Goal: Check status

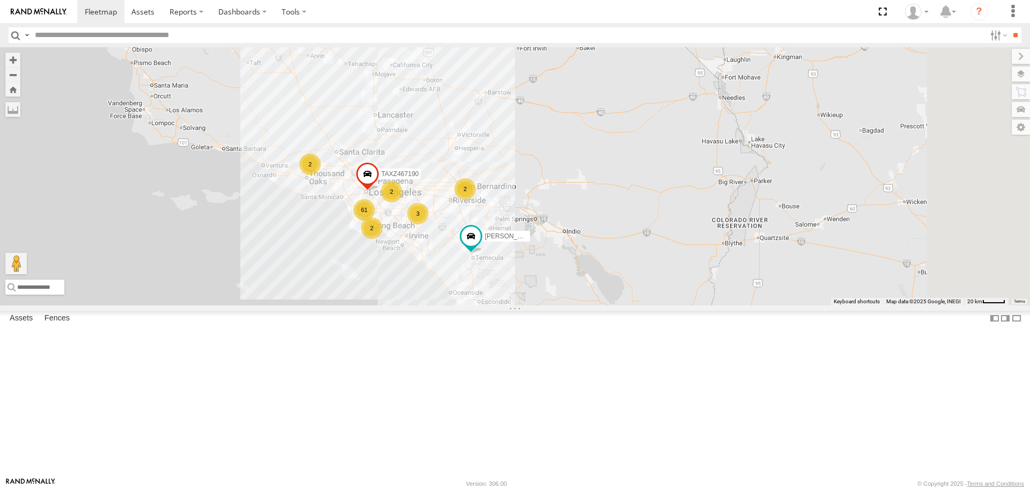
drag, startPoint x: 547, startPoint y: 253, endPoint x: 427, endPoint y: 260, distance: 119.8
click at [410, 261] on div "3 61 2 7 2 DANTE 2 2 2 TAXZ467190" at bounding box center [515, 175] width 1030 height 257
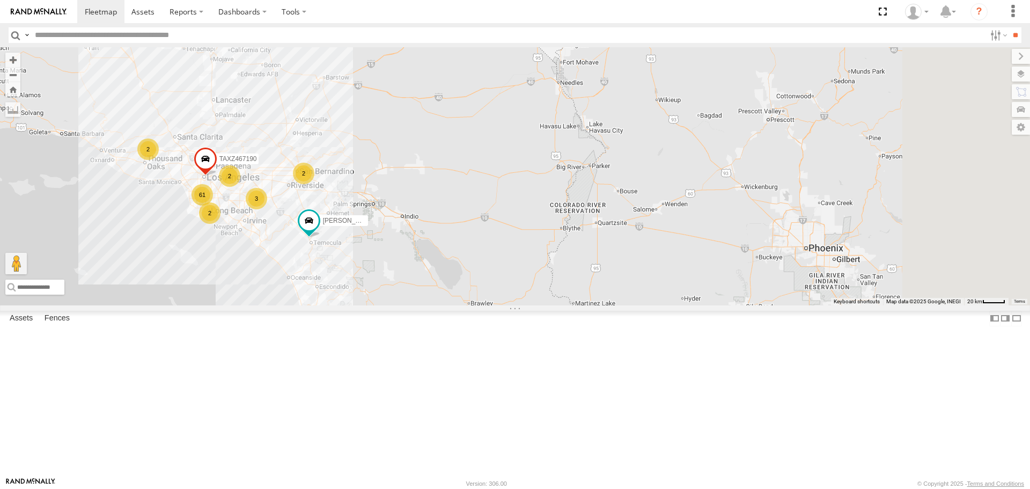
drag, startPoint x: 565, startPoint y: 254, endPoint x: 401, endPoint y: 239, distance: 164.3
click at [401, 239] on div "3 61 2 7 2 DANTE 2 2 2 TAXZ467190" at bounding box center [515, 175] width 1030 height 257
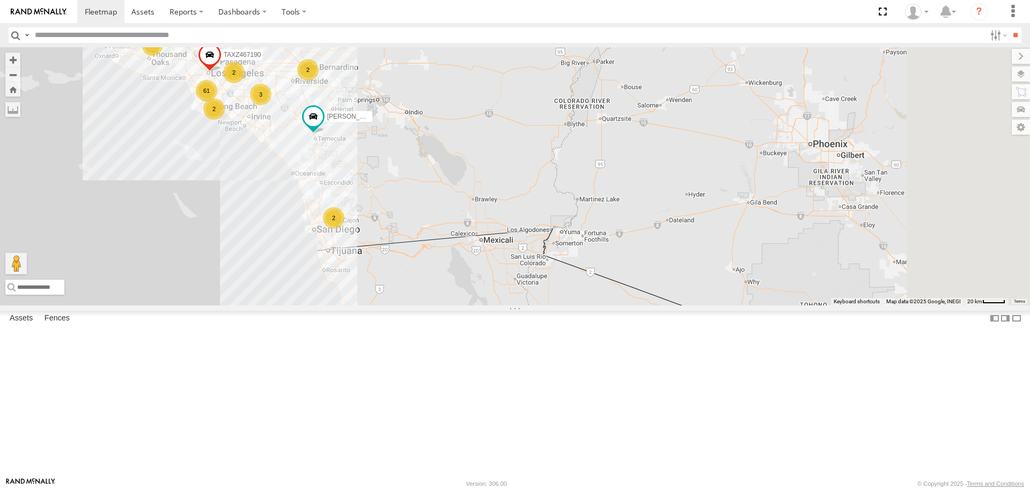
drag, startPoint x: 541, startPoint y: 346, endPoint x: 545, endPoint y: 237, distance: 109.5
click at [545, 237] on div "3 61 2 7 2 DANTE 2 2 2 TAXZ467190" at bounding box center [515, 175] width 1030 height 257
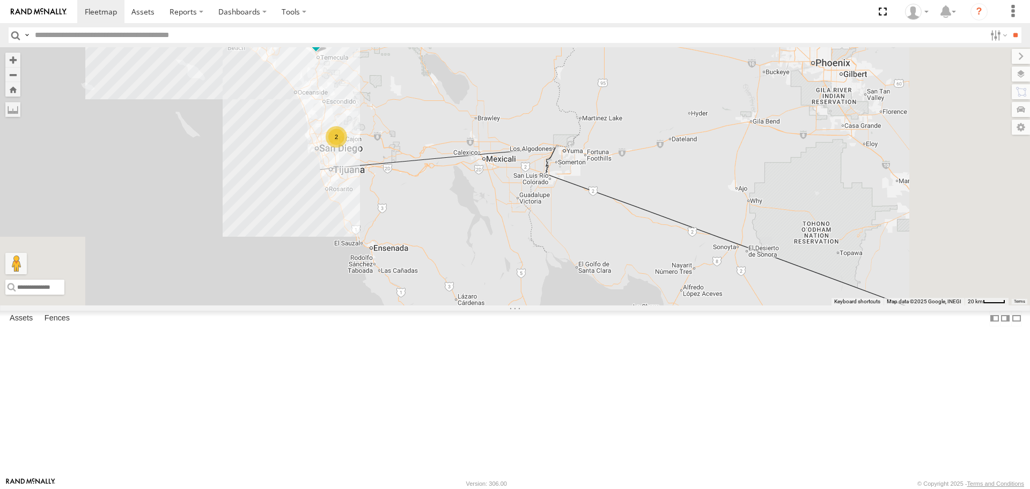
drag, startPoint x: 557, startPoint y: 284, endPoint x: 557, endPoint y: 241, distance: 42.9
click at [557, 241] on div "3 61 2 7 2 DANTE 2 2 2 TAXZ467190" at bounding box center [515, 175] width 1030 height 257
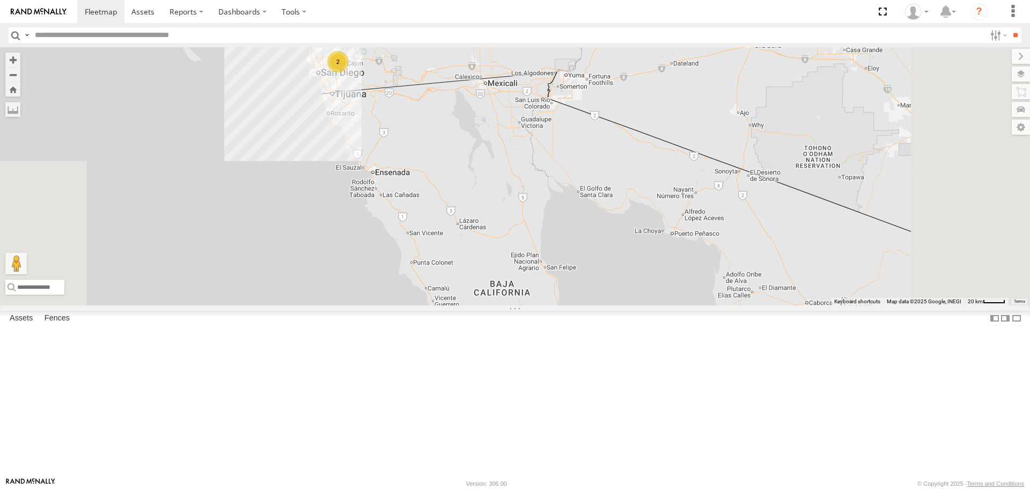
drag, startPoint x: 573, startPoint y: 297, endPoint x: 573, endPoint y: 243, distance: 53.6
click at [573, 243] on div "3 61 2 7 2 DANTE 2 2 2 TAXZ467190" at bounding box center [515, 175] width 1030 height 257
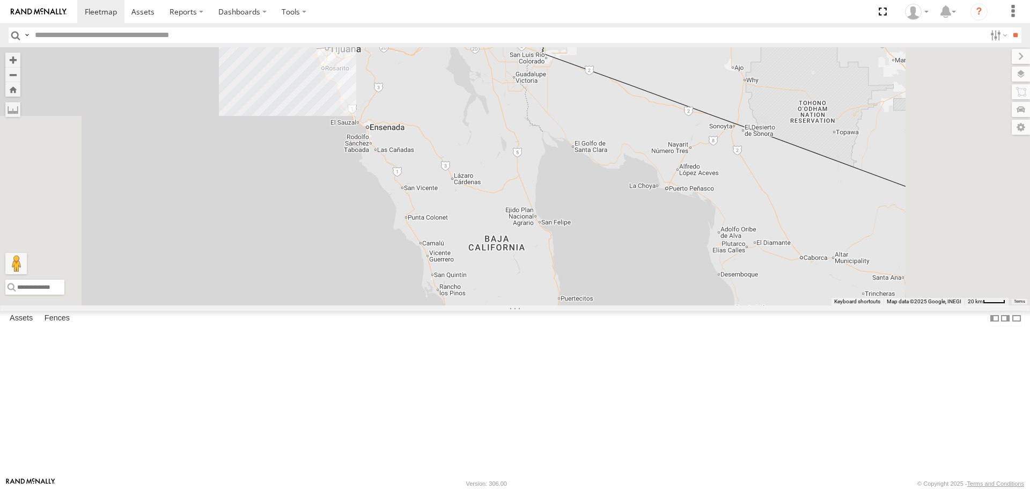
drag, startPoint x: 588, startPoint y: 296, endPoint x: 584, endPoint y: 260, distance: 36.2
click at [584, 260] on div "3 61 2 7 2 DANTE 2 2 2 TAXZ467190" at bounding box center [515, 175] width 1030 height 257
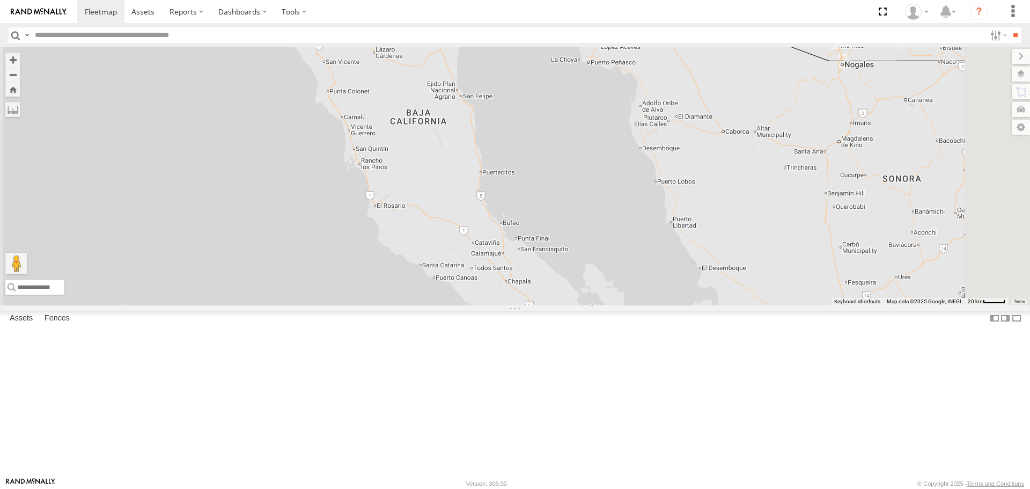
drag, startPoint x: 592, startPoint y: 301, endPoint x: 514, endPoint y: 174, distance: 149.0
click at [514, 174] on div "3 61 2 7 2 DANTE 2 2 2 TAXZ467190" at bounding box center [515, 175] width 1030 height 257
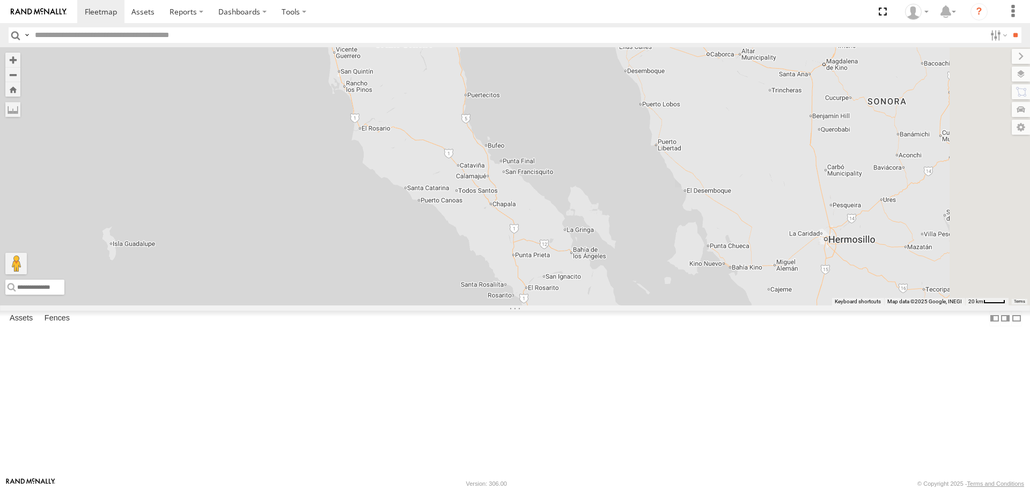
drag, startPoint x: 596, startPoint y: 278, endPoint x: 580, endPoint y: 193, distance: 87.3
click at [580, 193] on div "3 61 2 7 2 DANTE 2 2 2 TAXZ467190" at bounding box center [515, 175] width 1030 height 257
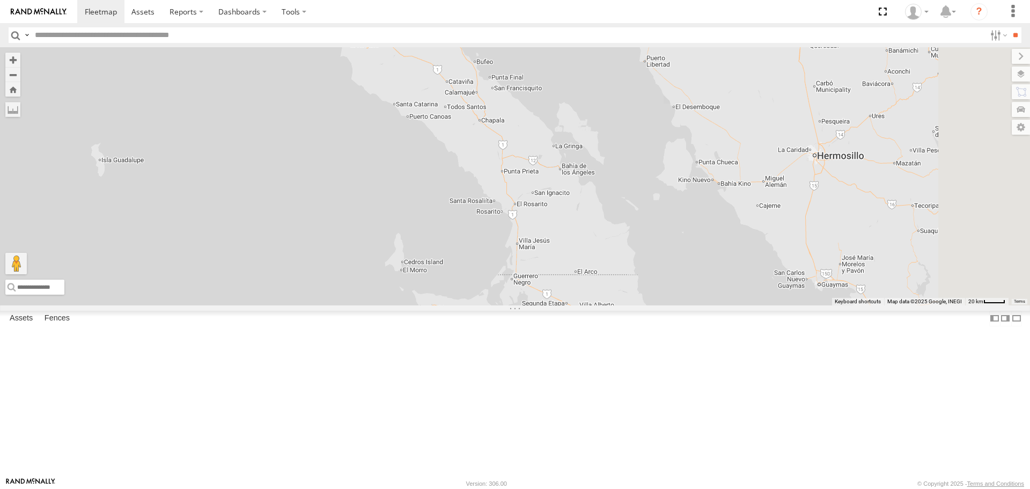
drag, startPoint x: 578, startPoint y: 238, endPoint x: 569, endPoint y: 160, distance: 78.8
click at [569, 160] on div "3 61 2 7 2 DANTE 2 2 2 TAXZ467190" at bounding box center [515, 175] width 1030 height 257
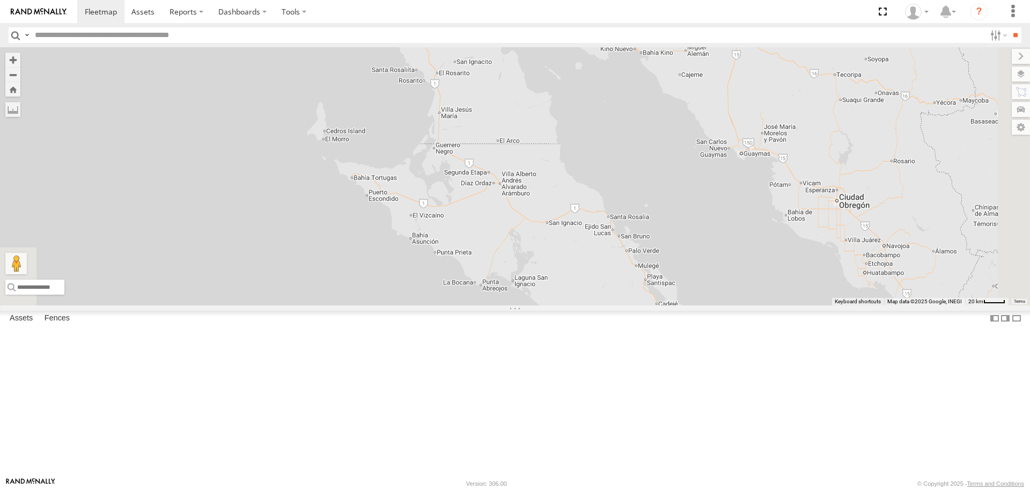
drag, startPoint x: 578, startPoint y: 205, endPoint x: 499, endPoint y: 68, distance: 157.6
click at [499, 68] on div "3 61 2 7 2 DANTE 2 2 2 TAXZ467190" at bounding box center [515, 175] width 1030 height 257
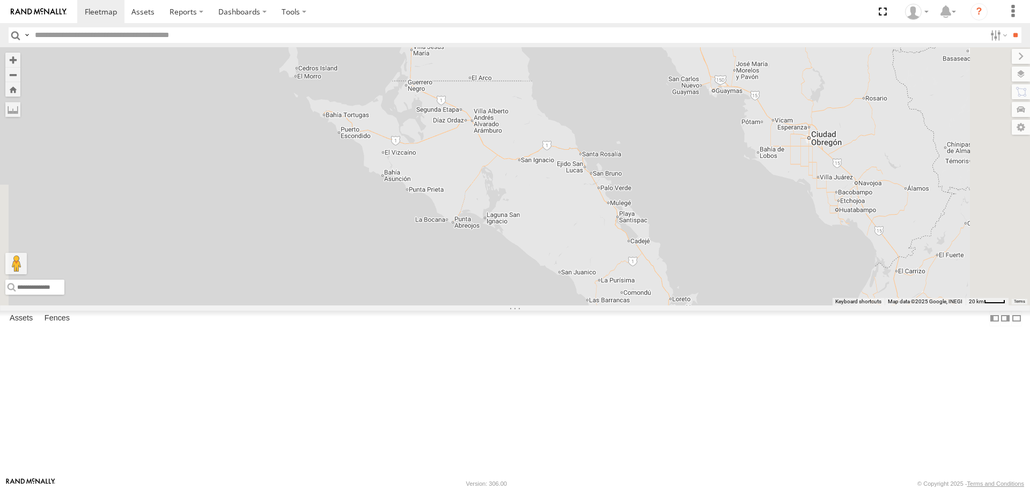
drag, startPoint x: 545, startPoint y: 139, endPoint x: 508, endPoint y: 51, distance: 95.4
click at [512, 57] on div "3 61 2 7 2 DANTE 2 2 2 TAXZ467190" at bounding box center [515, 175] width 1030 height 257
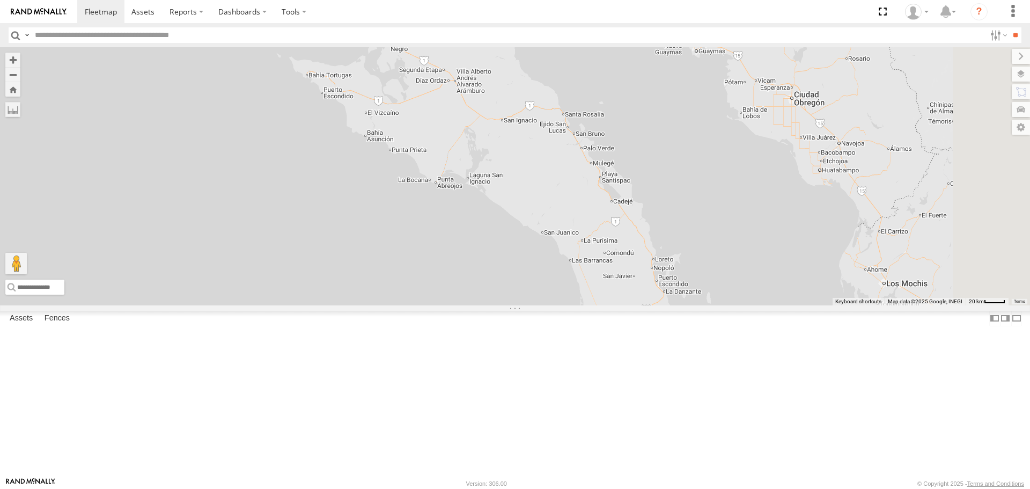
click at [533, 46] on body at bounding box center [515, 244] width 1030 height 489
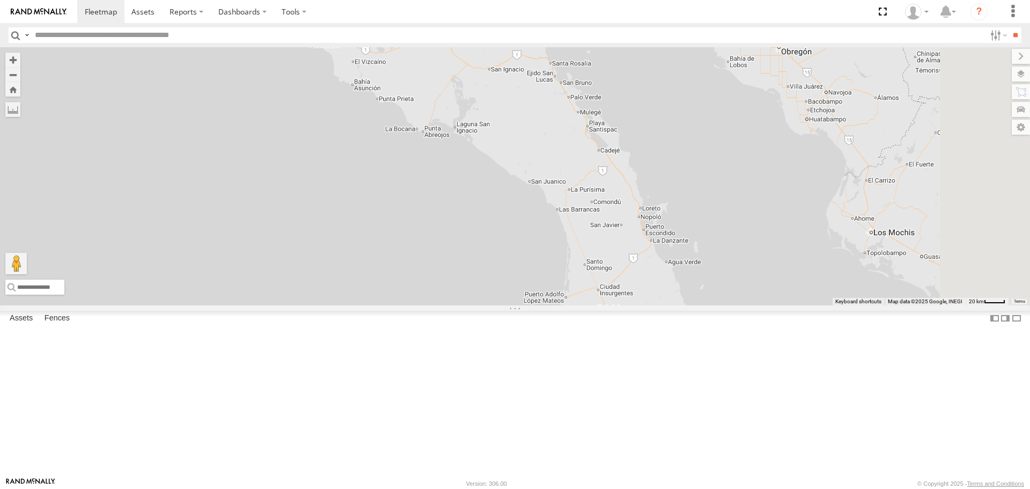
drag, startPoint x: 602, startPoint y: 194, endPoint x: 587, endPoint y: 127, distance: 69.2
click at [587, 127] on div "3 61 2 7 2 DANTE 2 2 2 TAXZ467190" at bounding box center [515, 175] width 1030 height 257
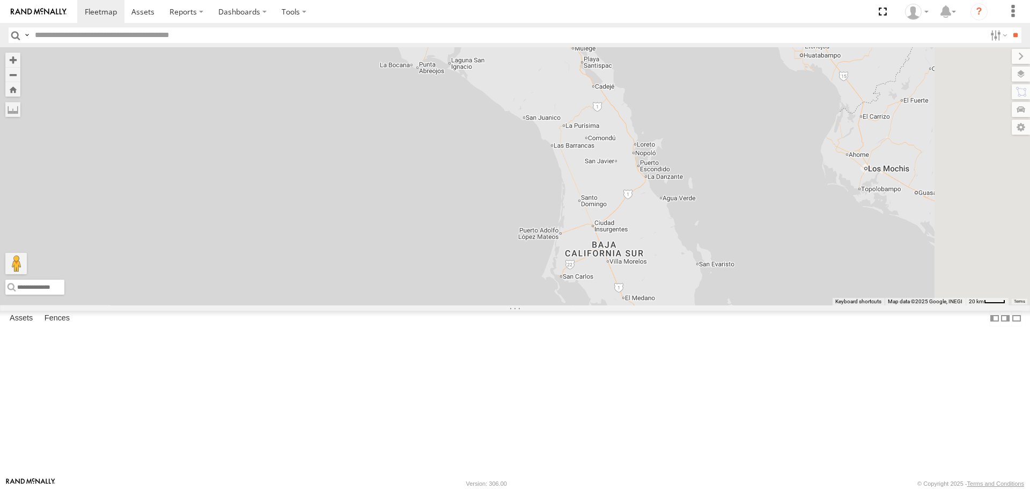
drag, startPoint x: 603, startPoint y: 197, endPoint x: 602, endPoint y: 168, distance: 29.0
click at [602, 168] on div "3 61 2 7 2 DANTE 2 2 2 TAXZ467190" at bounding box center [515, 175] width 1030 height 257
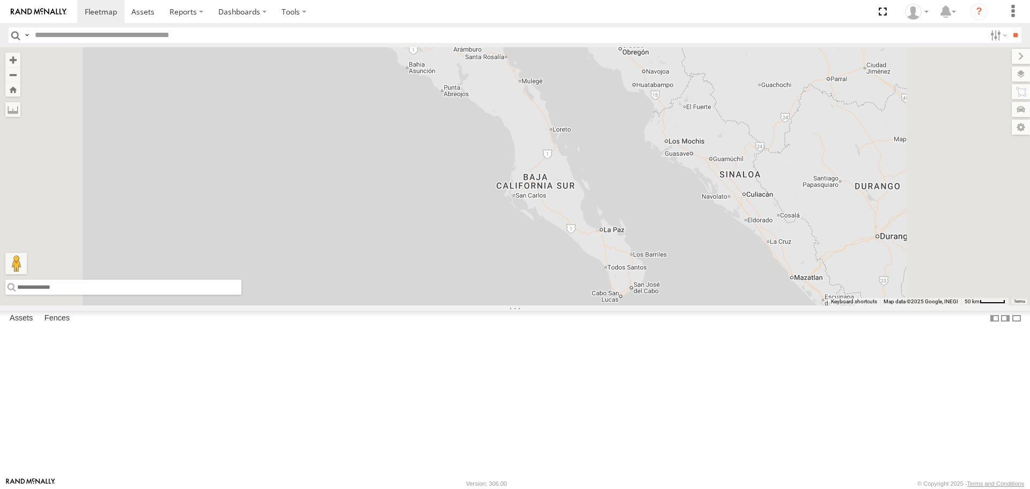
click at [241, 294] on input "text" at bounding box center [123, 286] width 236 height 15
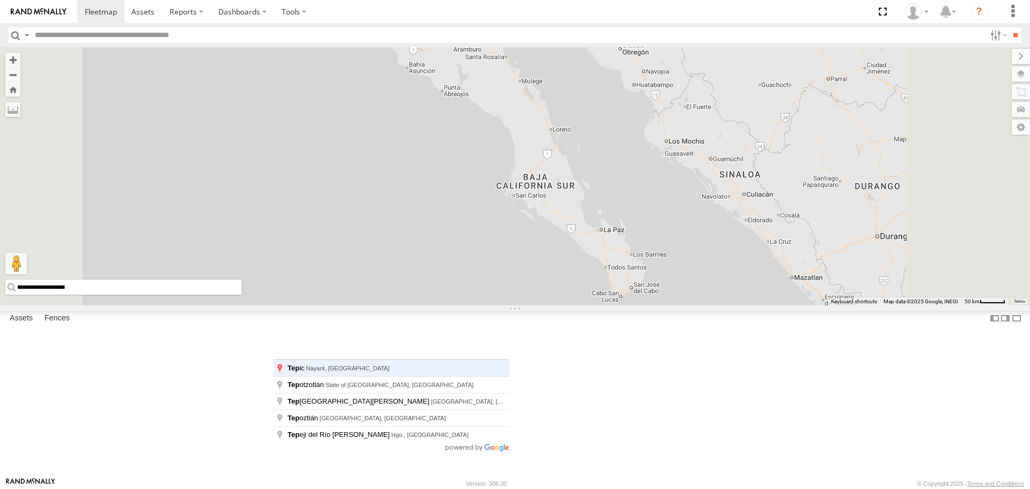
type input "**********"
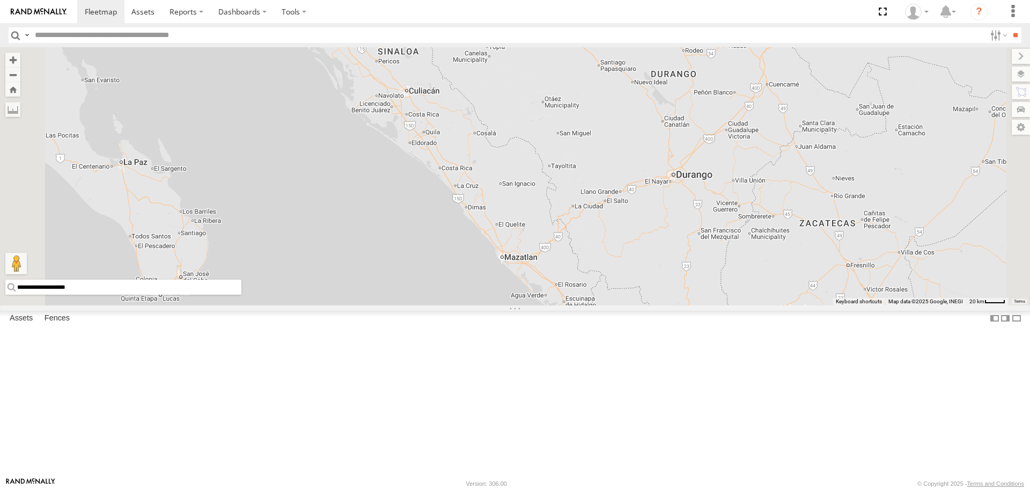
drag, startPoint x: 638, startPoint y: 223, endPoint x: 724, endPoint y: 445, distance: 237.6
click at [744, 488] on html at bounding box center [515, 244] width 1030 height 489
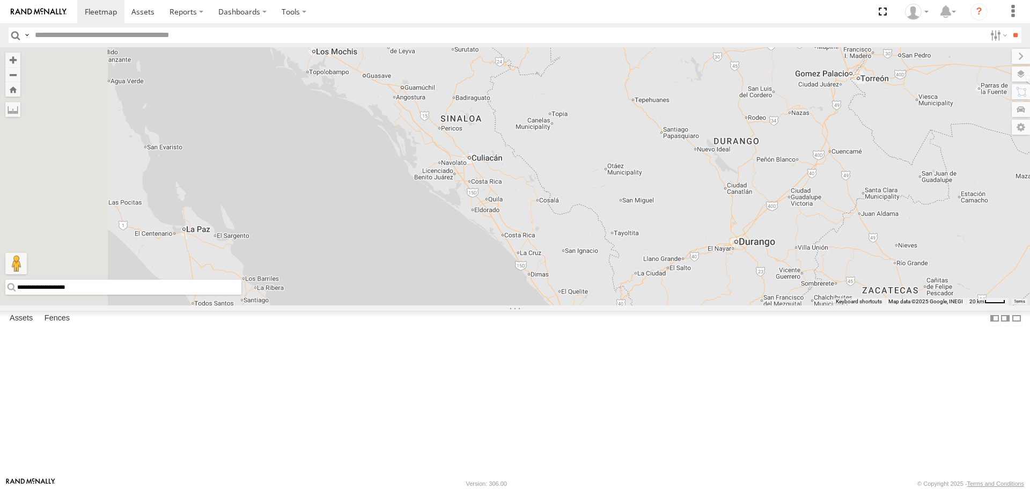
drag, startPoint x: 722, startPoint y: 467, endPoint x: 778, endPoint y: 485, distance: 58.0
click at [785, 488] on html at bounding box center [515, 244] width 1030 height 489
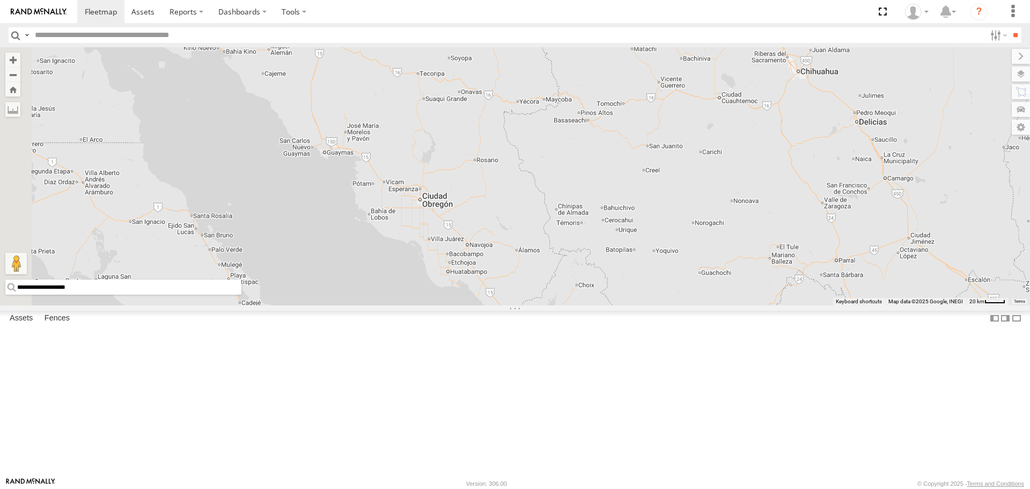
drag, startPoint x: 565, startPoint y: 220, endPoint x: 713, endPoint y: 399, distance: 232.0
click at [756, 488] on html at bounding box center [515, 244] width 1030 height 489
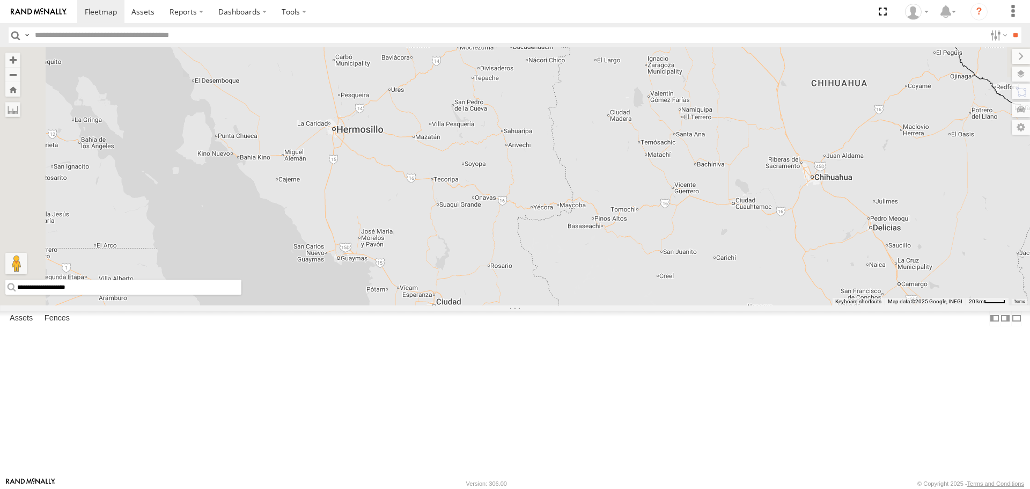
drag, startPoint x: 673, startPoint y: 318, endPoint x: 695, endPoint y: 437, distance: 121.2
click at [695, 305] on div "DANTE TAXZ467190" at bounding box center [515, 175] width 1030 height 257
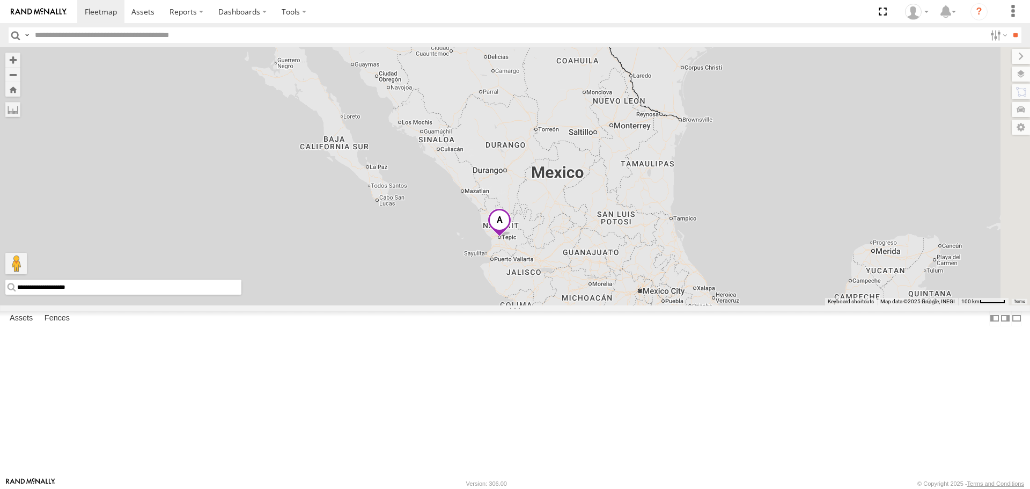
drag, startPoint x: 602, startPoint y: 219, endPoint x: 517, endPoint y: 121, distance: 130.1
click at [517, 121] on div "71 3 7 2" at bounding box center [515, 175] width 1030 height 257
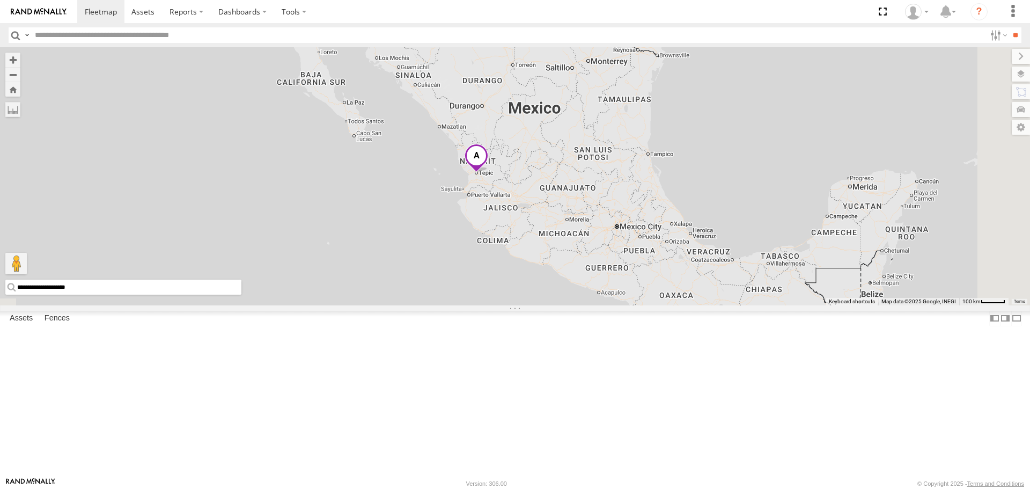
drag, startPoint x: 567, startPoint y: 212, endPoint x: 550, endPoint y: 165, distance: 50.2
click at [550, 165] on div "71 3 7 2" at bounding box center [515, 175] width 1030 height 257
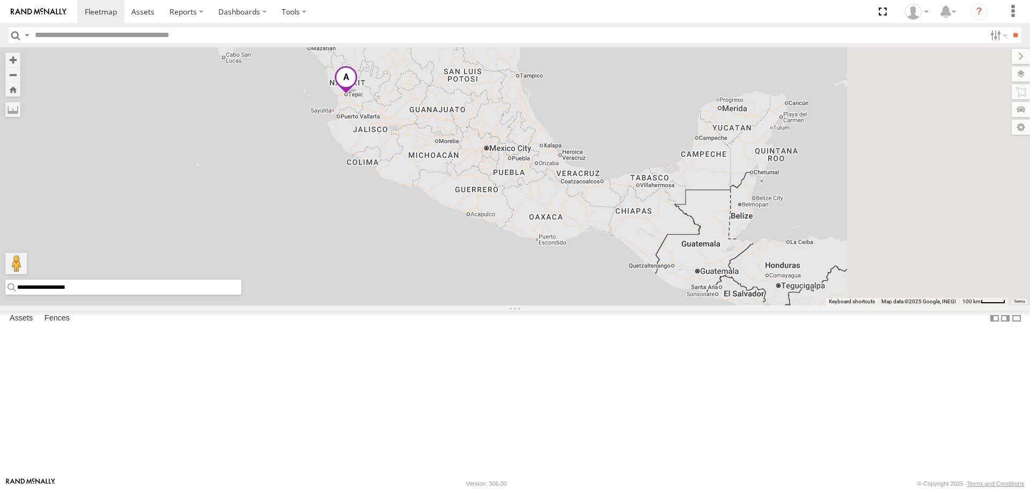
drag, startPoint x: 675, startPoint y: 239, endPoint x: 537, endPoint y: 173, distance: 153.1
click at [537, 173] on div at bounding box center [515, 175] width 1030 height 257
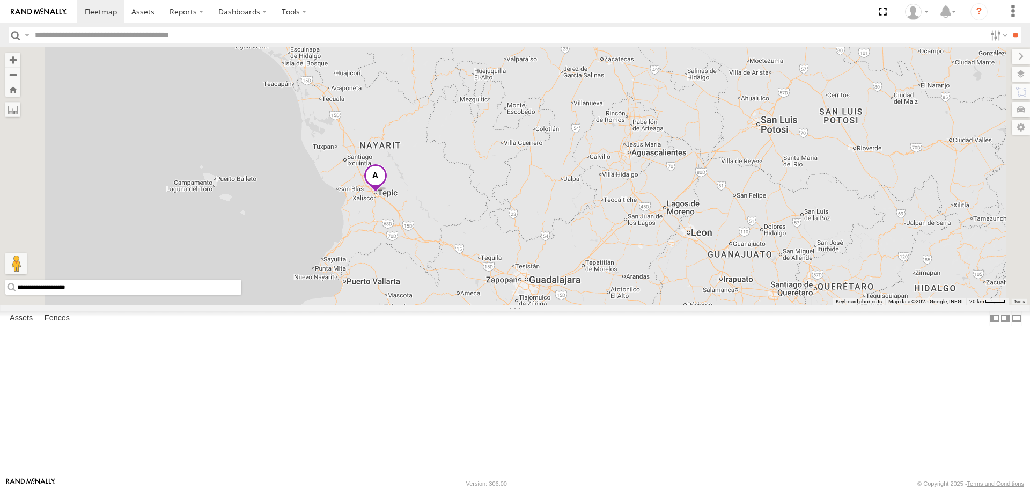
drag, startPoint x: 468, startPoint y: 158, endPoint x: 487, endPoint y: 205, distance: 50.8
click at [487, 205] on div at bounding box center [515, 175] width 1030 height 257
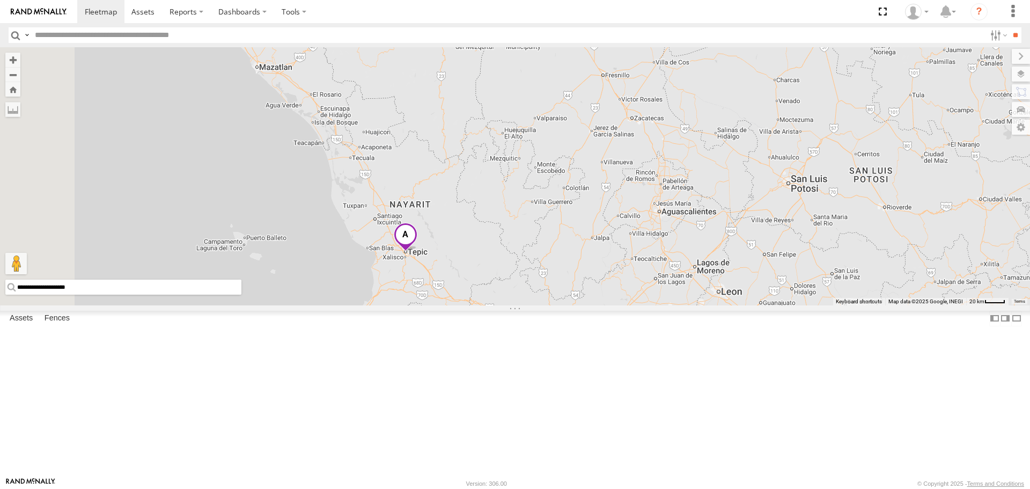
drag, startPoint x: 458, startPoint y: 151, endPoint x: 482, endPoint y: 195, distance: 49.7
click at [484, 202] on div at bounding box center [515, 175] width 1030 height 257
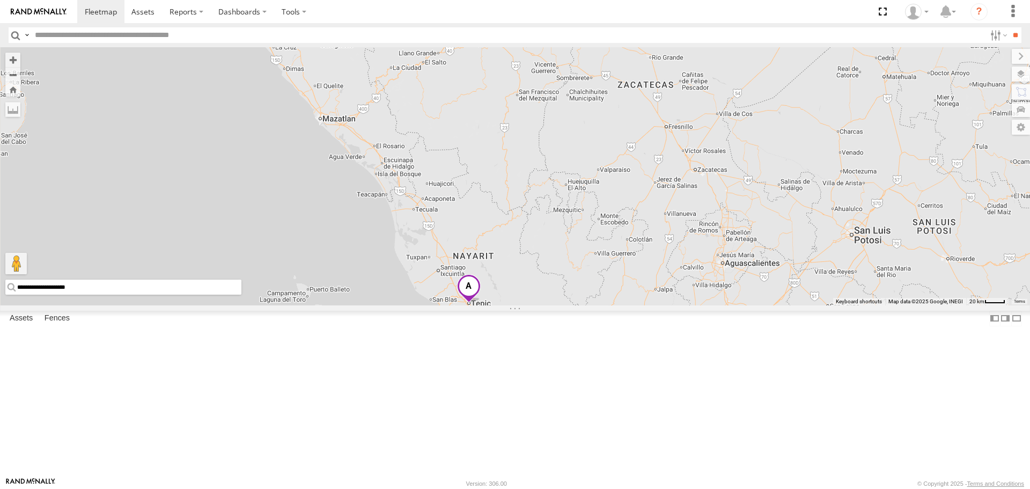
drag, startPoint x: 460, startPoint y: 174, endPoint x: 506, endPoint y: 205, distance: 56.1
click at [506, 205] on div at bounding box center [515, 175] width 1030 height 257
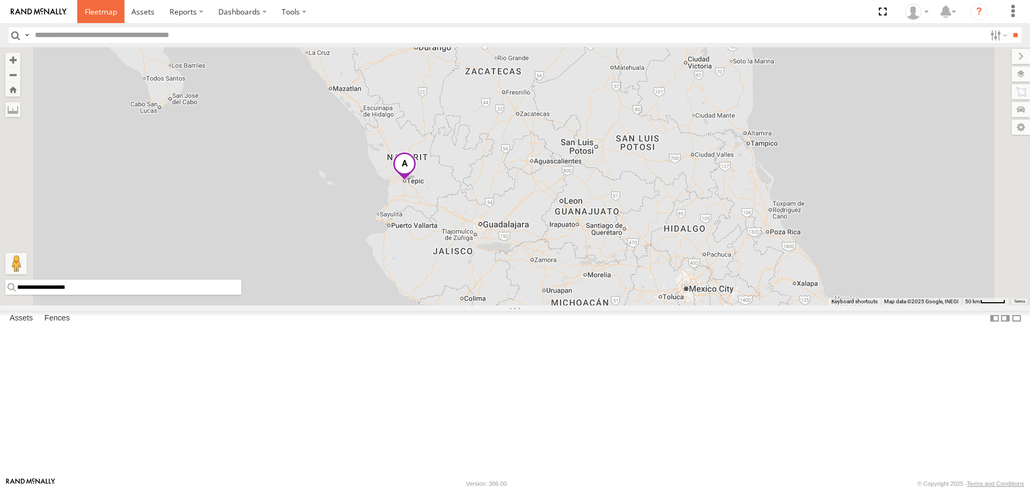
click at [107, 12] on span at bounding box center [101, 11] width 32 height 10
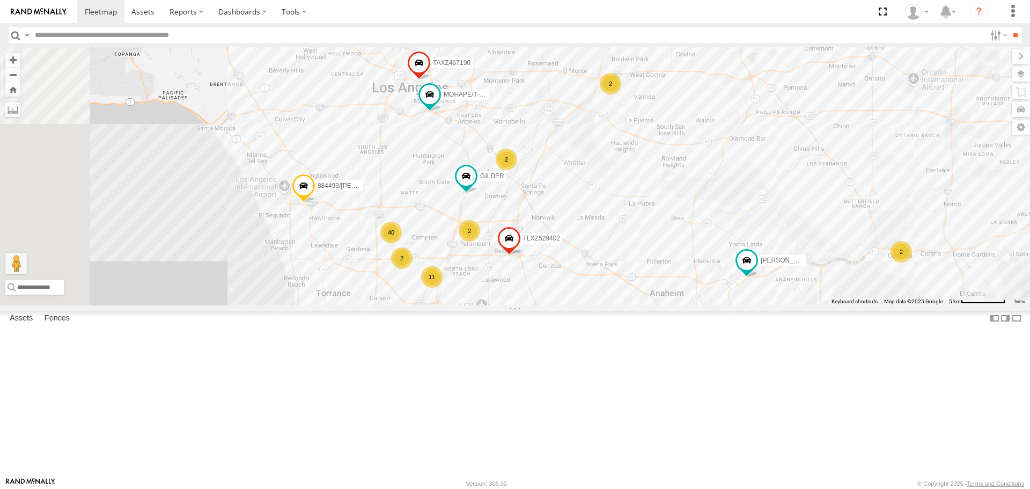
drag, startPoint x: 674, startPoint y: 267, endPoint x: 679, endPoint y: 263, distance: 6.5
click at [679, 263] on div "SAM/T-1625 TAXZ467188 DANTE 884493/RUDYS GILDER TLXZ217127 TLXZ529402 TAXZ46719…" at bounding box center [515, 175] width 1030 height 257
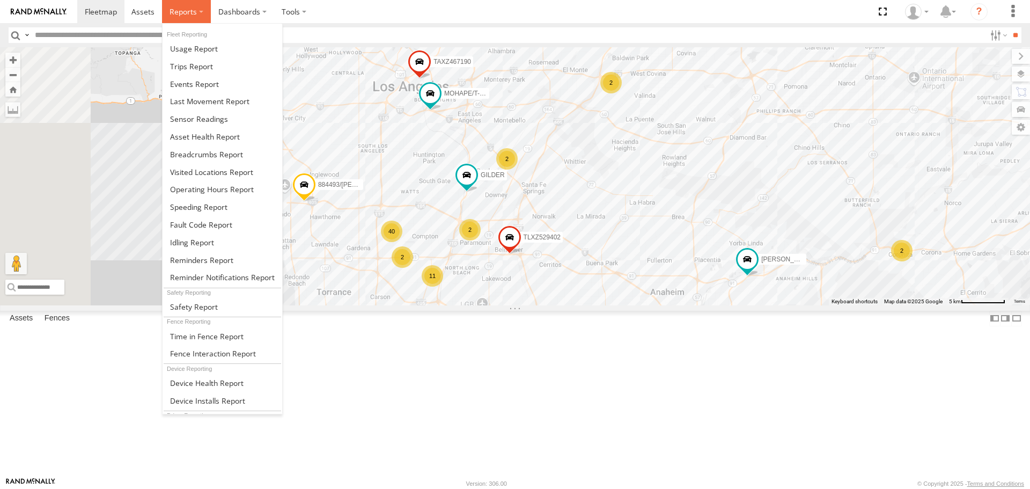
click at [175, 15] on span at bounding box center [182, 11] width 27 height 10
click at [174, 155] on span at bounding box center [206, 154] width 73 height 10
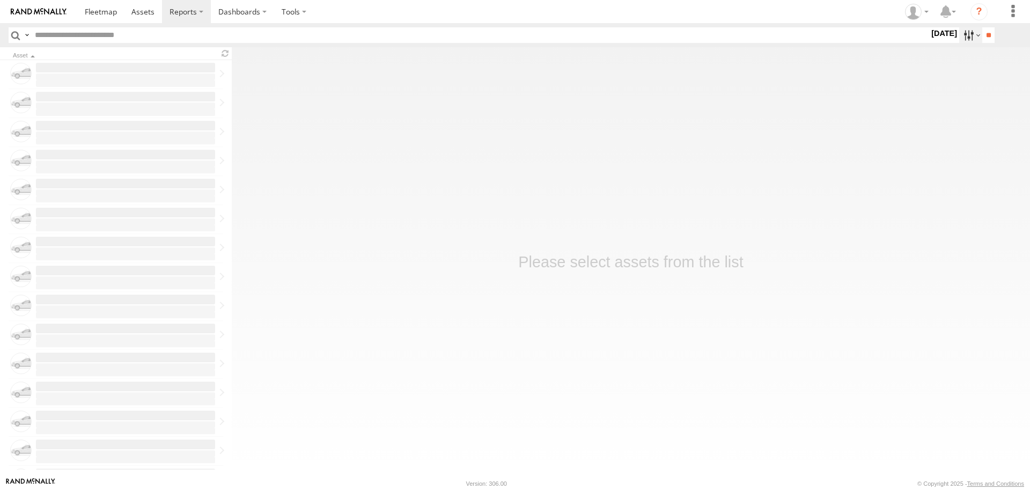
click at [967, 33] on label at bounding box center [970, 35] width 23 height 16
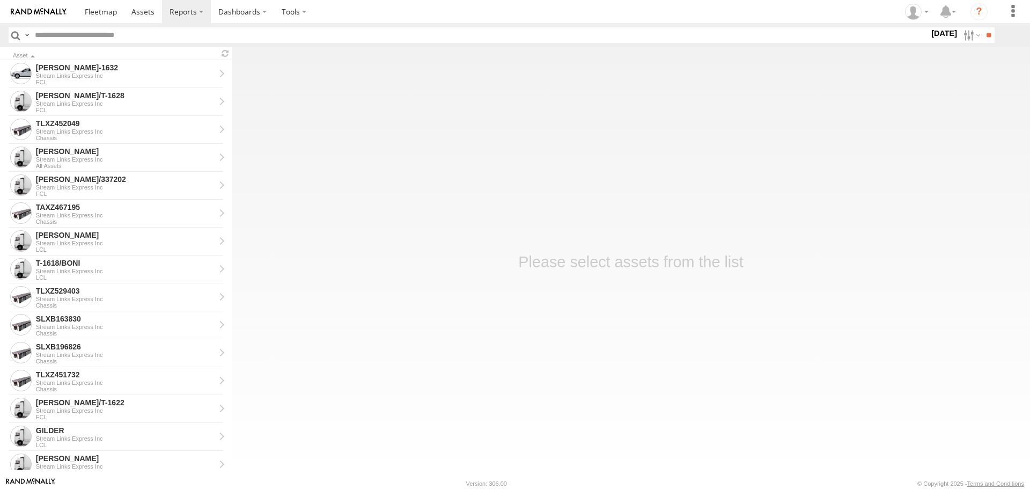
click at [0, 0] on label at bounding box center [0, 0] width 0 height 0
click at [985, 36] on input "**" at bounding box center [988, 35] width 12 height 16
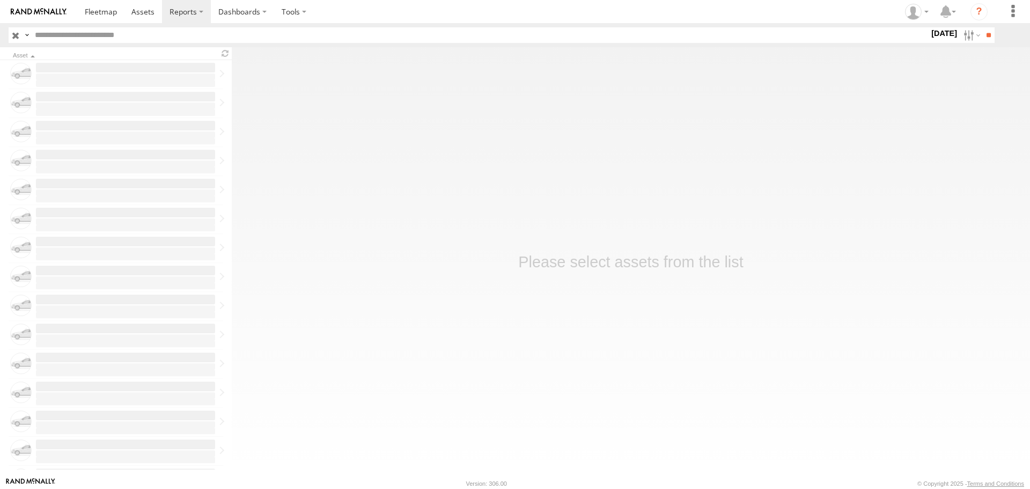
click at [113, 30] on input "text" at bounding box center [480, 35] width 898 height 16
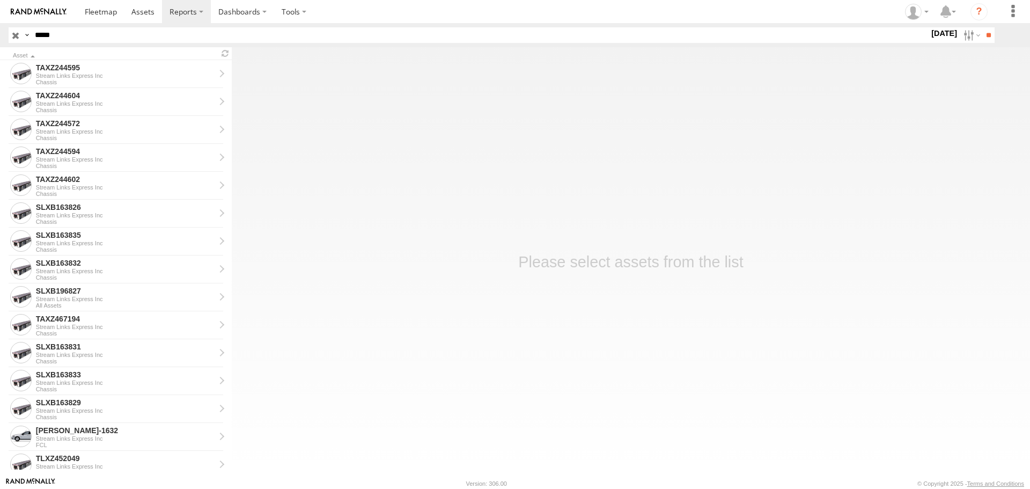
type input "****"
click at [982, 27] on input "**" at bounding box center [988, 35] width 12 height 16
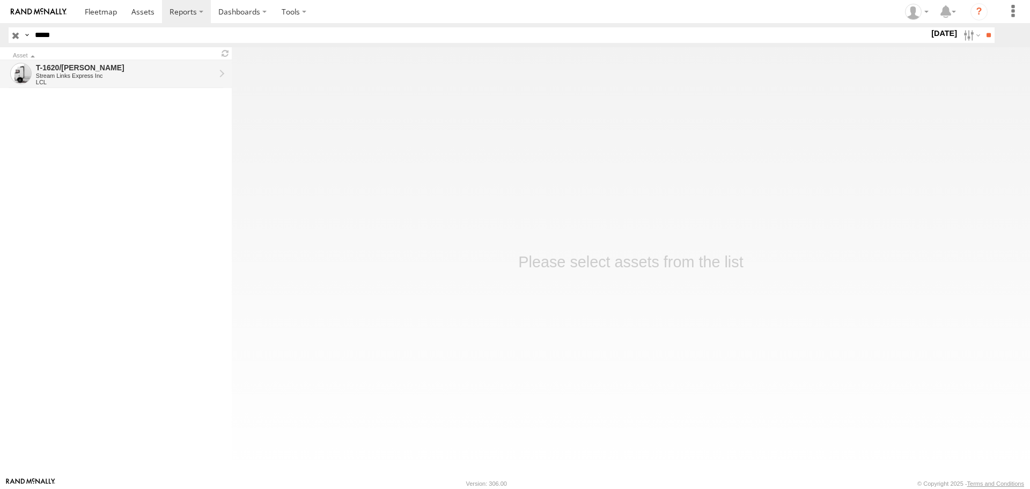
click at [63, 72] on div "Stream Links Express Inc" at bounding box center [125, 75] width 179 height 6
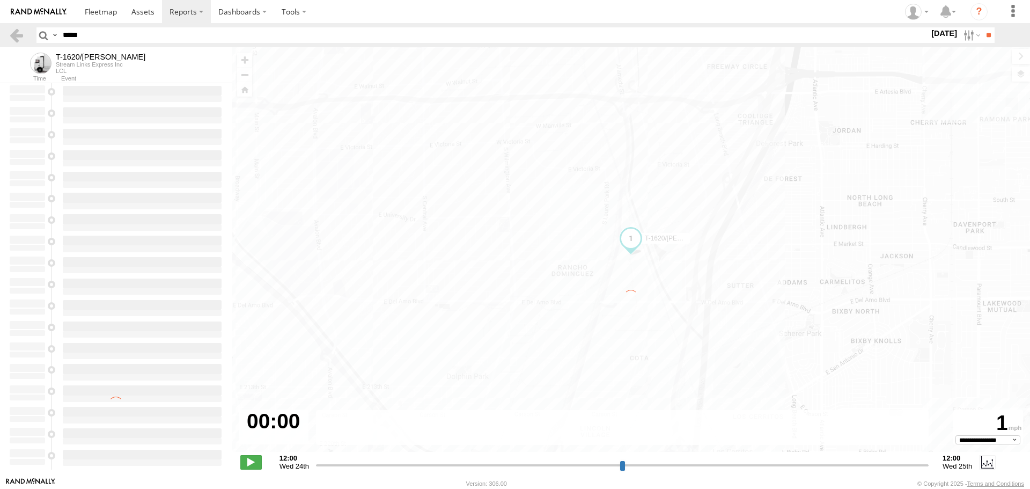
type input "**********"
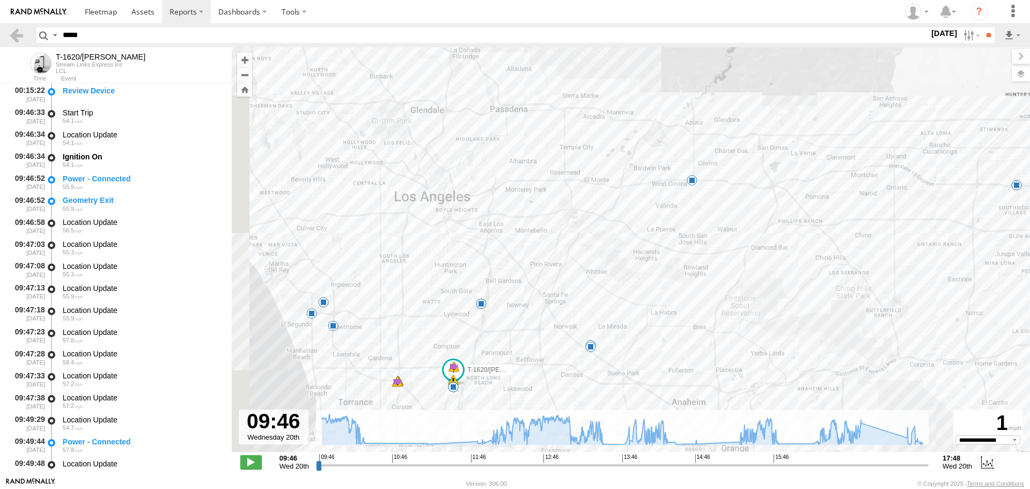
drag, startPoint x: 370, startPoint y: 227, endPoint x: 426, endPoint y: 259, distance: 65.1
click at [426, 259] on div "T-1620/JONI 09:46 Wed 10:21 Wed 11:51 Wed 13:32 Wed 13:49 Wed 14:24 Wed 15:22 W…" at bounding box center [631, 255] width 798 height 416
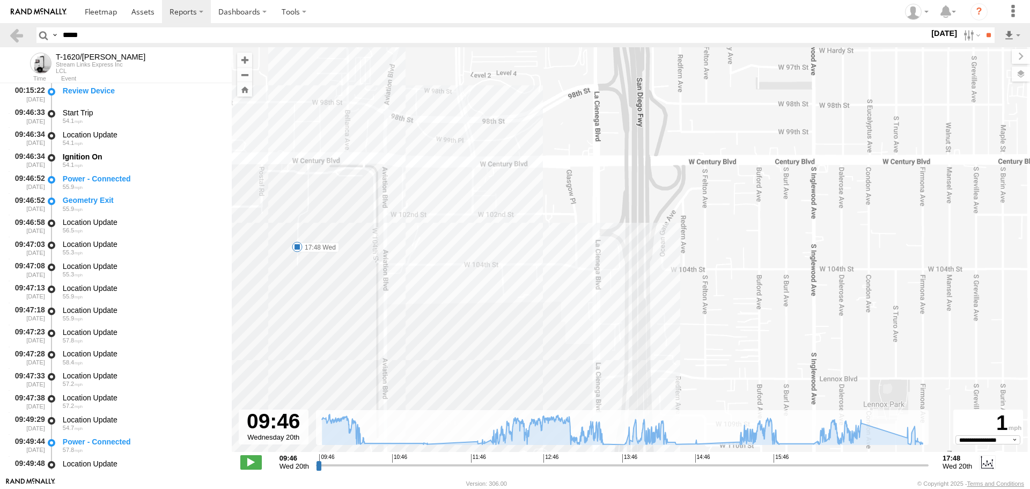
click at [333, 313] on div "T-1620/JONI 09:46 Wed 10:21 Wed 11:51 Wed 13:32 Wed 13:49 Wed 14:24 Wed 15:22 W…" at bounding box center [631, 255] width 798 height 416
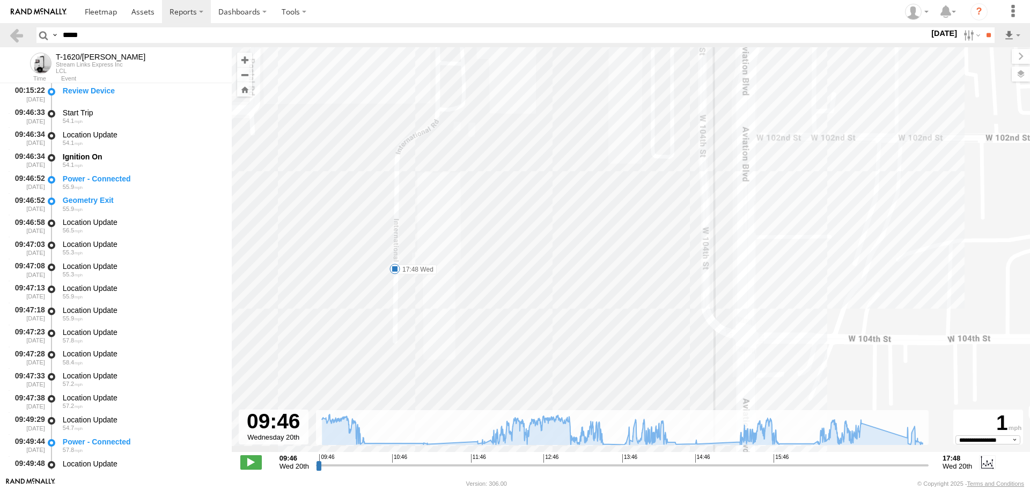
drag, startPoint x: 389, startPoint y: 228, endPoint x: 483, endPoint y: 334, distance: 141.7
click at [483, 334] on div "T-1620/JONI 09:46 Wed 10:21 Wed 11:51 Wed 13:32 Wed 13:49 Wed 14:24 Wed 15:22 W…" at bounding box center [631, 255] width 798 height 416
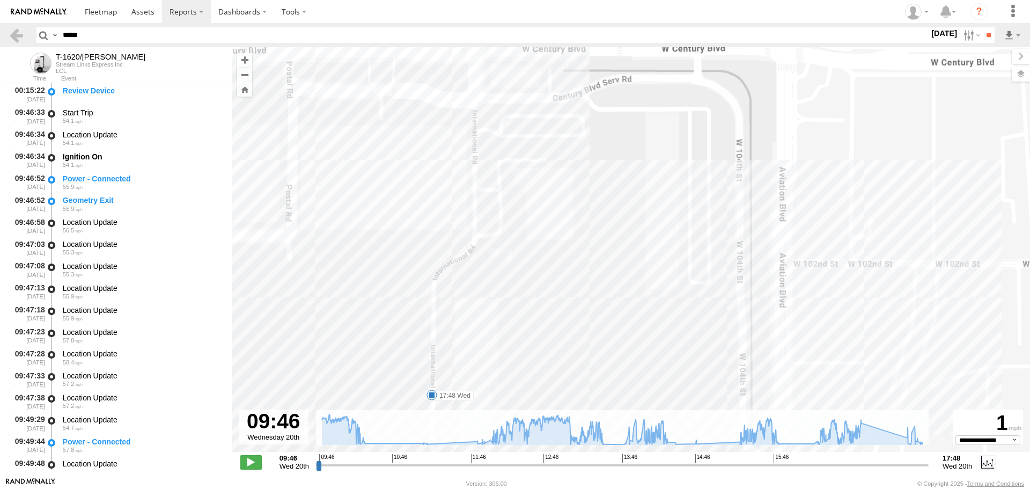
drag, startPoint x: 444, startPoint y: 200, endPoint x: 476, endPoint y: 319, distance: 122.8
click at [476, 319] on div "T-1620/JONI 09:46 Wed 10:21 Wed 11:51 Wed 13:32 Wed 13:49 Wed 14:24 Wed 15:22 W…" at bounding box center [631, 255] width 798 height 416
click at [100, 3] on link at bounding box center [100, 11] width 47 height 23
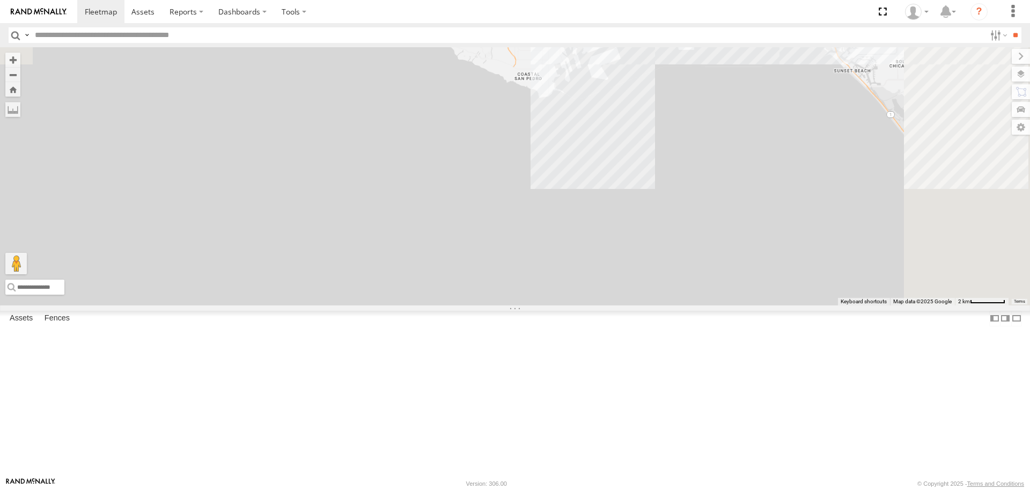
drag, startPoint x: 562, startPoint y: 294, endPoint x: 555, endPoint y: 336, distance: 42.4
click at [555, 305] on div "[PERSON_NAME]/T-1625 TAXZ467188 [PERSON_NAME]/T-1630 TAXZ467190" at bounding box center [515, 175] width 1030 height 257
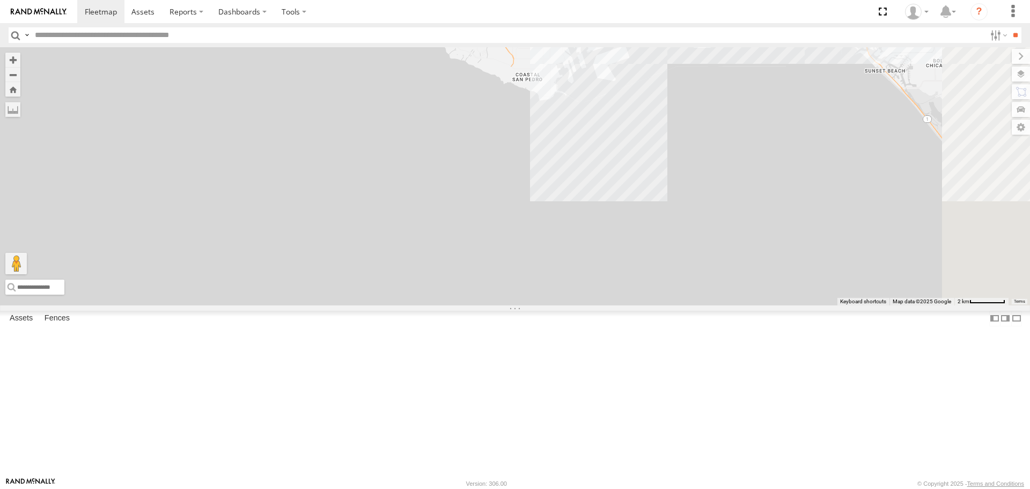
drag, startPoint x: 571, startPoint y: 314, endPoint x: 558, endPoint y: 393, distance: 80.4
click at [558, 305] on div "[PERSON_NAME]/T-1625 TAXZ467188 [PERSON_NAME]/T-1630 TAXZ467190 TLXZ217127 TAXZ…" at bounding box center [515, 175] width 1030 height 257
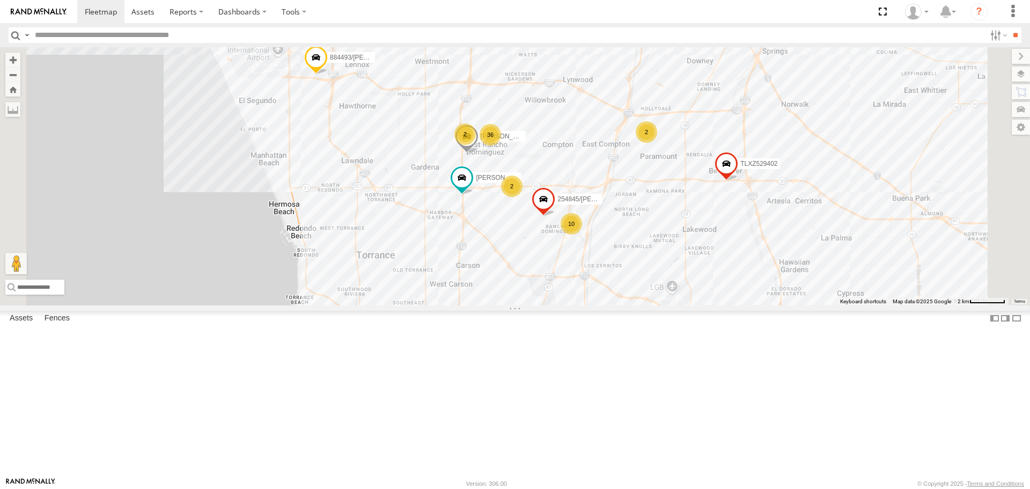
drag, startPoint x: 633, startPoint y: 113, endPoint x: 529, endPoint y: 236, distance: 161.4
click at [529, 237] on div "[PERSON_NAME]/T-1625 TAXZ467188 DANTE TAXZ467190 TLXZ217127 TAXZ467198 884493/R…" at bounding box center [515, 175] width 1030 height 257
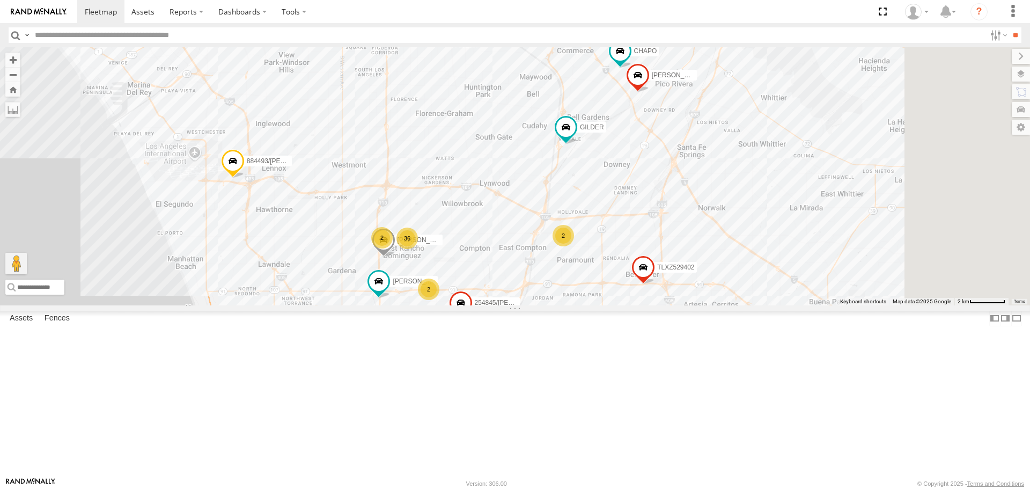
drag, startPoint x: 601, startPoint y: 207, endPoint x: 580, endPoint y: 259, distance: 56.1
click at [580, 259] on div "[PERSON_NAME]/T-1625 TAXZ467188 DANTE TAXZ467190 TLXZ217127 TAXZ467198 884493/R…" at bounding box center [515, 175] width 1030 height 257
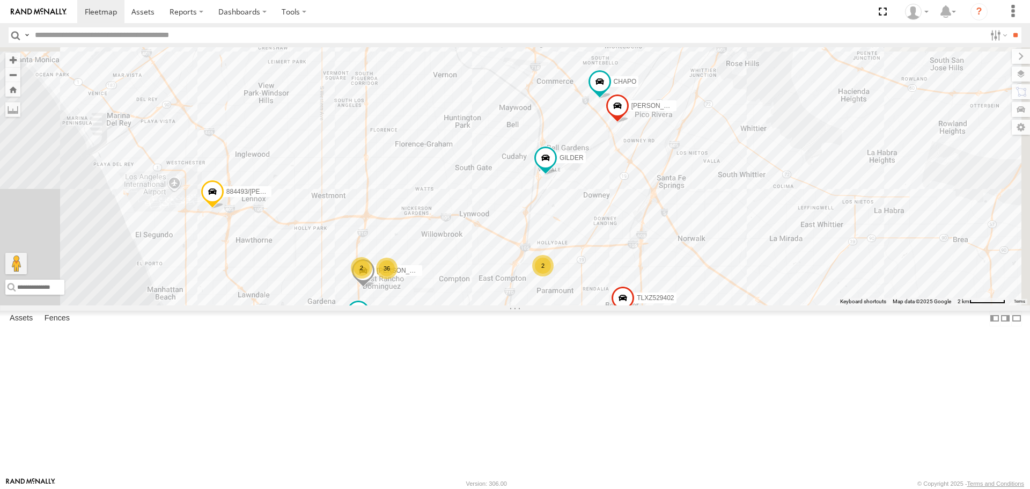
drag, startPoint x: 615, startPoint y: 256, endPoint x: 607, endPoint y: 268, distance: 14.2
click at [607, 268] on div "[PERSON_NAME]/T-1625 TAXZ467188 DANTE TAXZ467190 TLXZ217127 TAXZ467198 884493/R…" at bounding box center [515, 175] width 1030 height 257
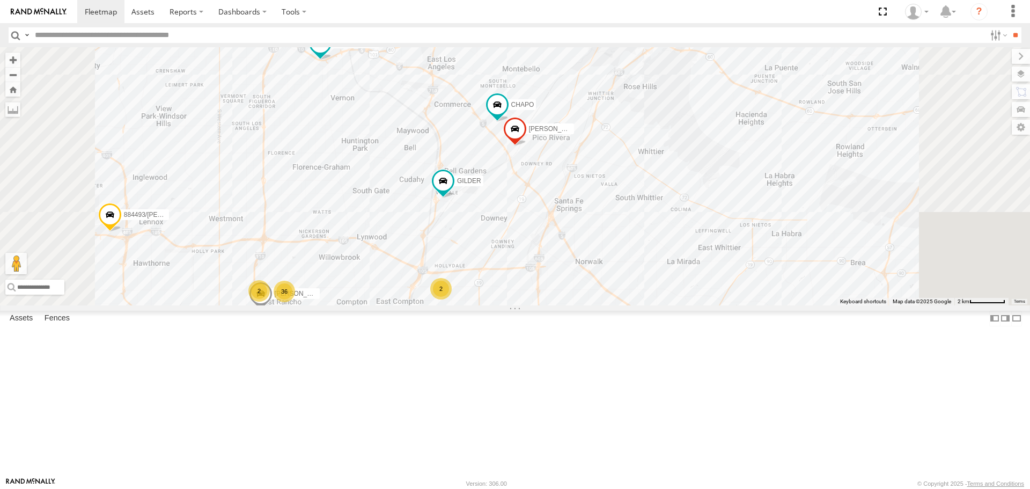
drag, startPoint x: 824, startPoint y: 210, endPoint x: 569, endPoint y: 270, distance: 261.6
click at [569, 270] on div "[PERSON_NAME]/T-1625 TAXZ467188 DANTE TAXZ467190 TLXZ217127 TAXZ467198 884493/R…" at bounding box center [515, 175] width 1030 height 257
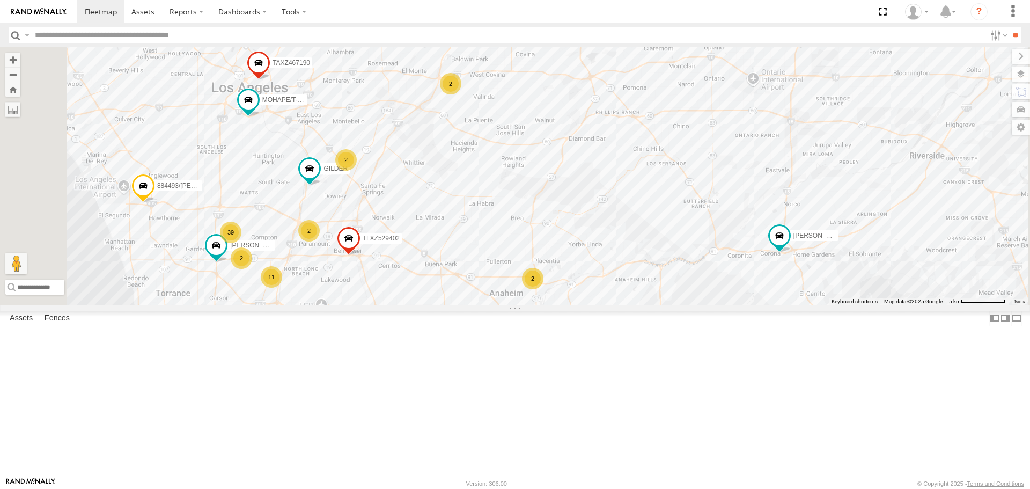
drag, startPoint x: 587, startPoint y: 175, endPoint x: 580, endPoint y: 167, distance: 10.2
click at [461, 94] on div "2" at bounding box center [450, 83] width 21 height 21
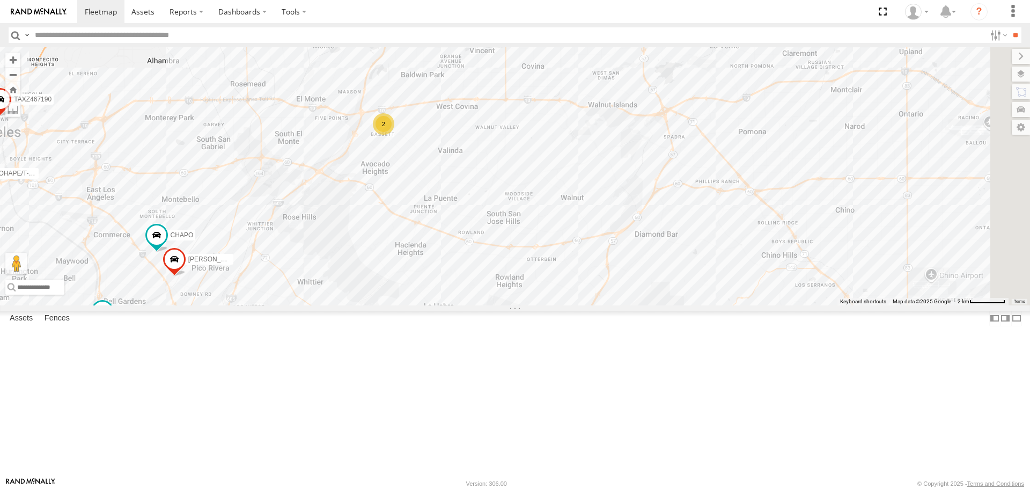
drag, startPoint x: 802, startPoint y: 257, endPoint x: 601, endPoint y: 265, distance: 201.3
click at [601, 267] on div "[PERSON_NAME]/T-1625 TAXZ467188 DANTE TAXZ467190 TLXZ217127 TAXZ467198 884493/R…" at bounding box center [515, 175] width 1030 height 257
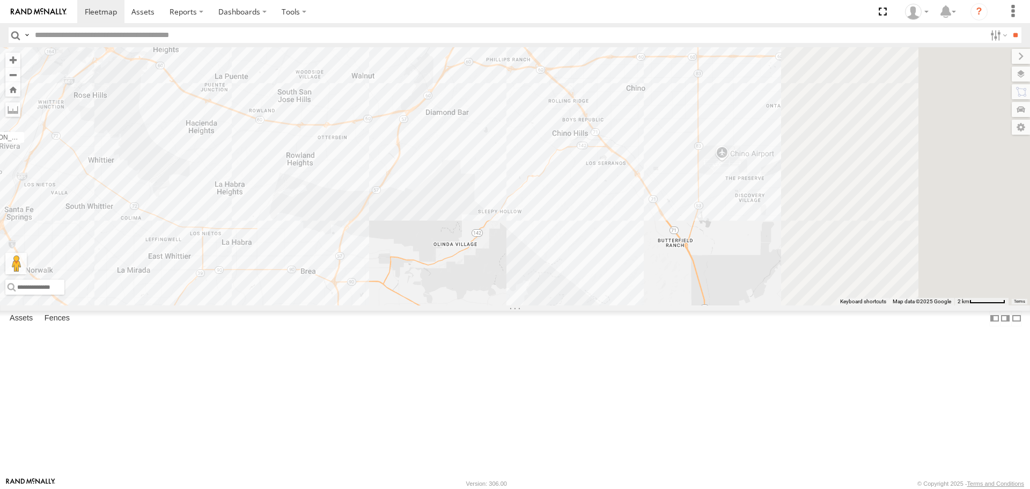
drag, startPoint x: 729, startPoint y: 250, endPoint x: 539, endPoint y: 132, distance: 224.0
click at [531, 126] on div "[PERSON_NAME]/T-1625 TAXZ467188 DANTE TAXZ467190 TLXZ217127 TAXZ467198 884493/R…" at bounding box center [515, 175] width 1030 height 257
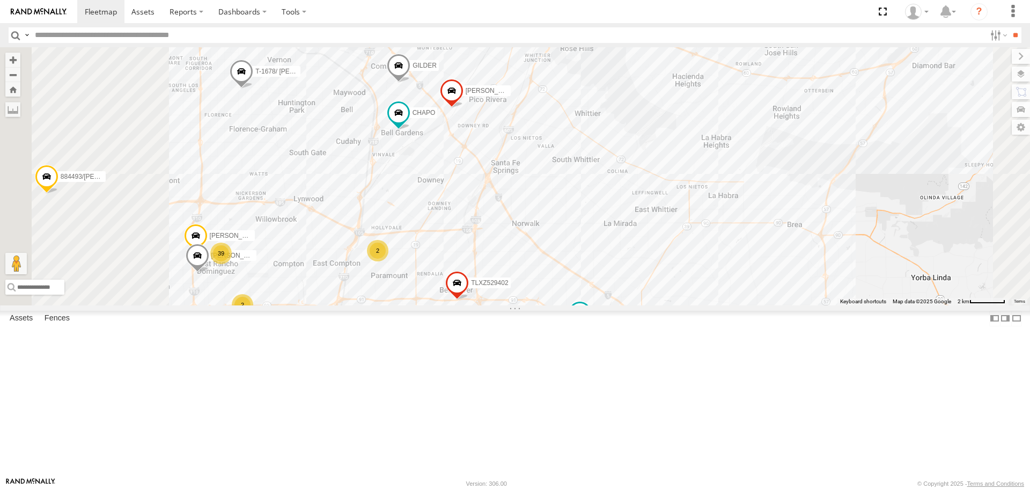
drag, startPoint x: 570, startPoint y: 255, endPoint x: 696, endPoint y: 219, distance: 131.4
click at [698, 218] on div "[PERSON_NAME]/T-1625 TAXZ467188 DANTE TAXZ467190 884493/[PERSON_NAME]-1678/ [PE…" at bounding box center [515, 175] width 1030 height 257
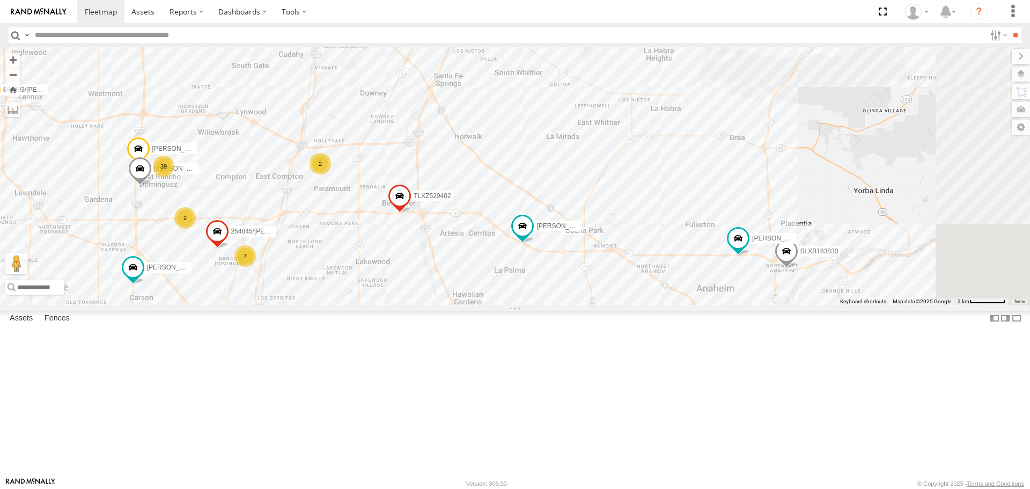
drag, startPoint x: 756, startPoint y: 286, endPoint x: 534, endPoint y: 148, distance: 261.2
click at [540, 151] on div "[PERSON_NAME]/T-1625 TAXZ467188 DANTE TAXZ467190 884493/[PERSON_NAME]-1678/ [PE…" at bounding box center [515, 175] width 1030 height 257
